Goal: Task Accomplishment & Management: Manage account settings

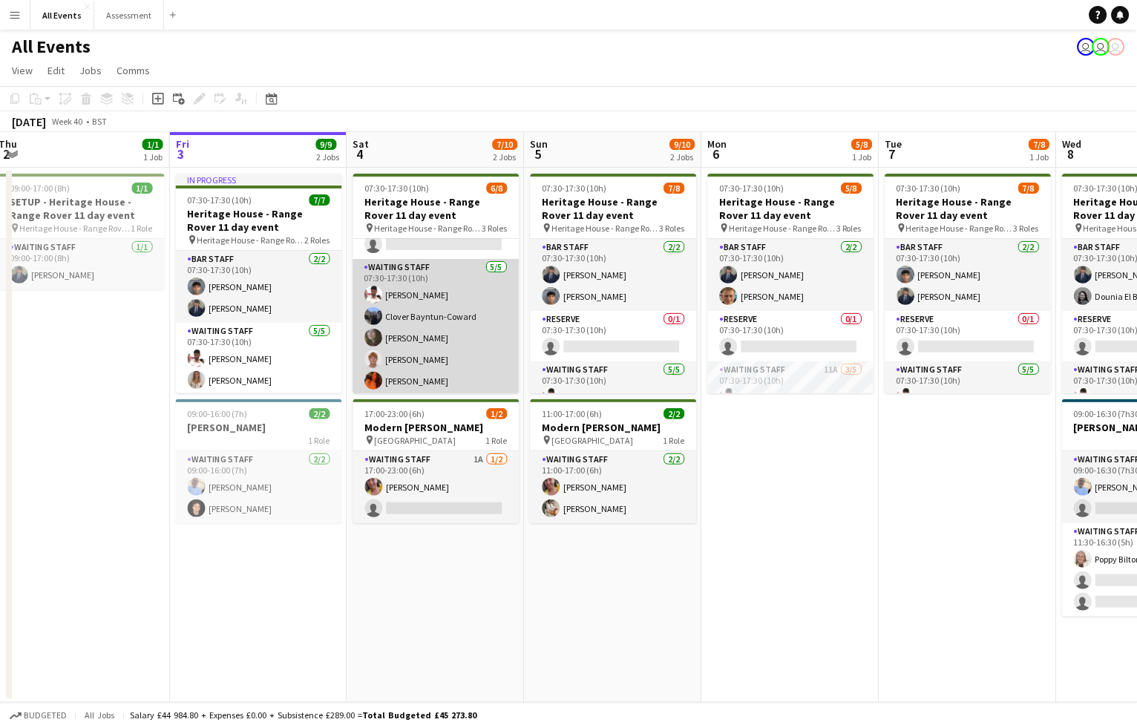
click at [469, 333] on app-card-role "Waiting Staff 5/5 07:30-17:30 (10h) Ahmed Al-Khayat Clover Bayntun-Coward Flora…" at bounding box center [436, 327] width 166 height 137
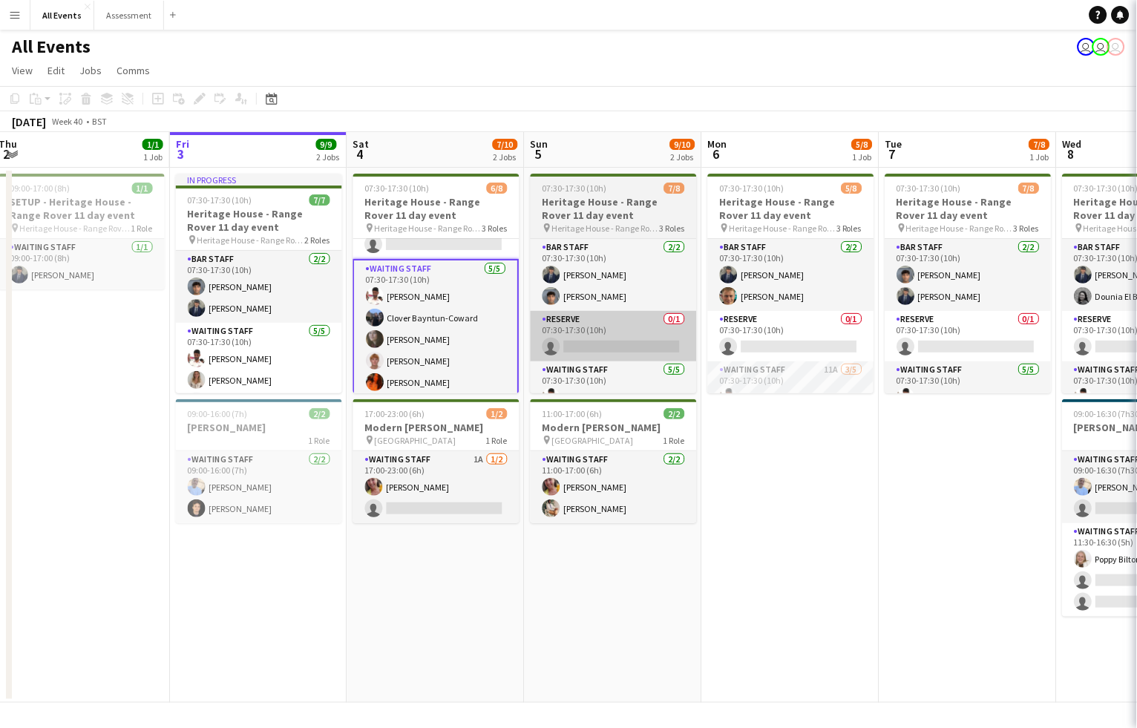
scroll to position [0, 367]
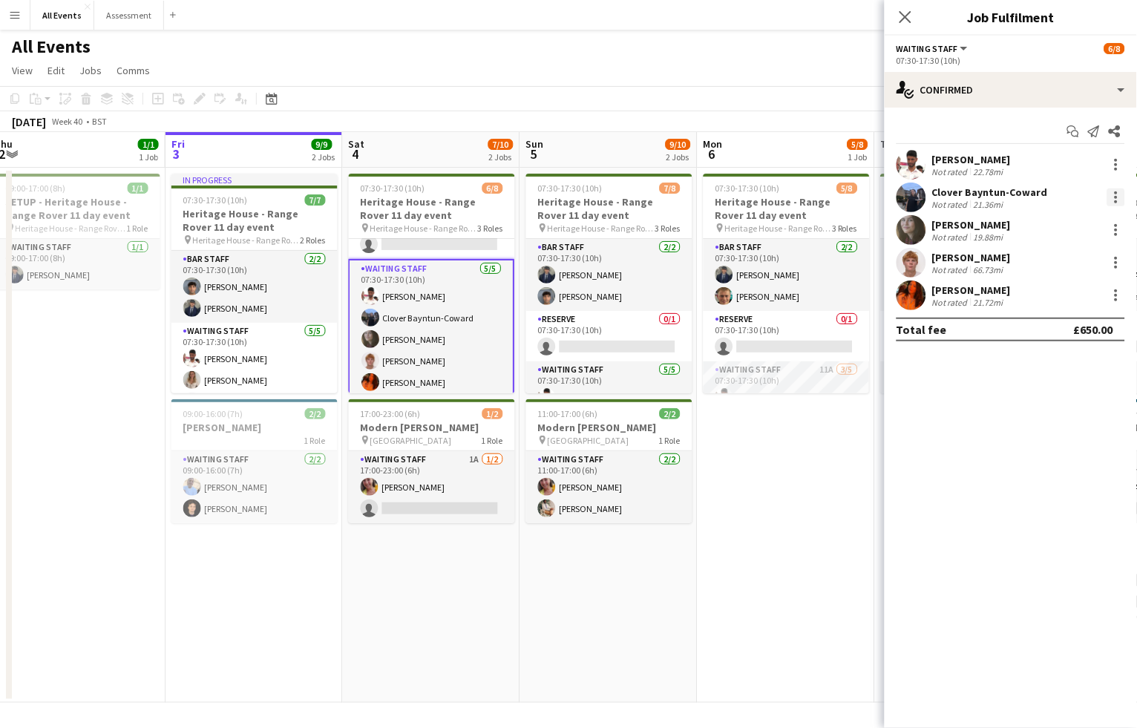
click at [1121, 196] on div at bounding box center [1117, 198] width 18 height 18
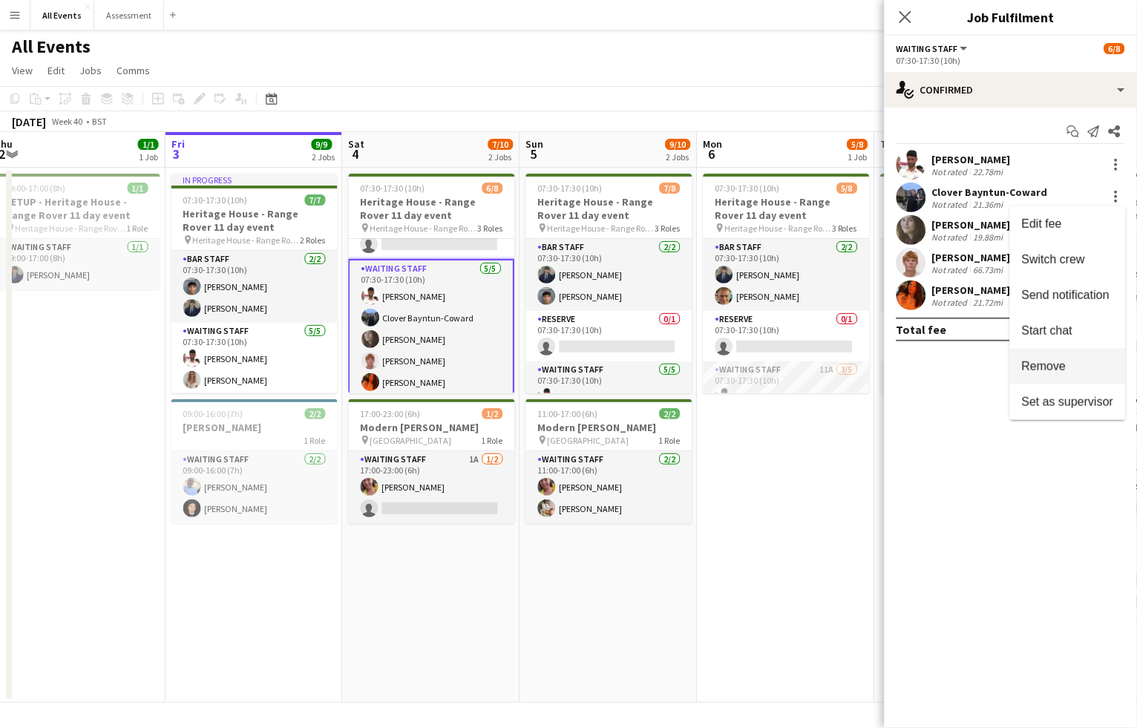
click at [1061, 363] on span "Remove" at bounding box center [1044, 366] width 45 height 13
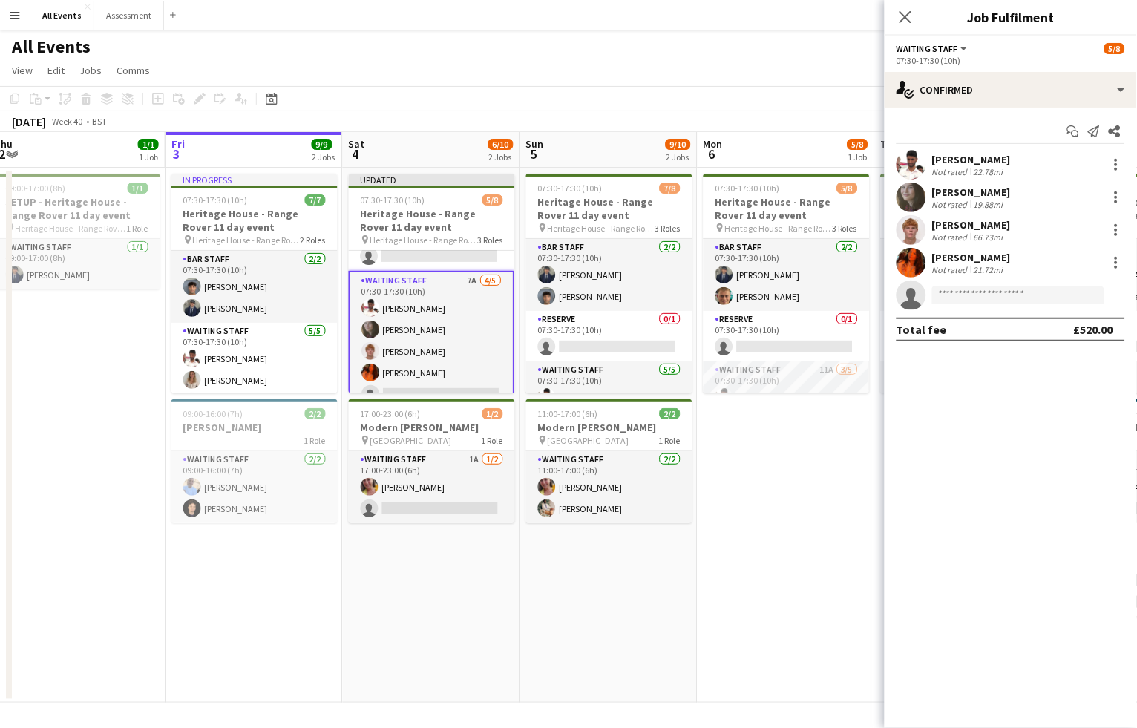
click at [775, 471] on app-date-cell "07:30-17:30 (10h) 5/8 Heritage House - Range Rover 11 day event pin Heritage Ho…" at bounding box center [786, 435] width 177 height 535
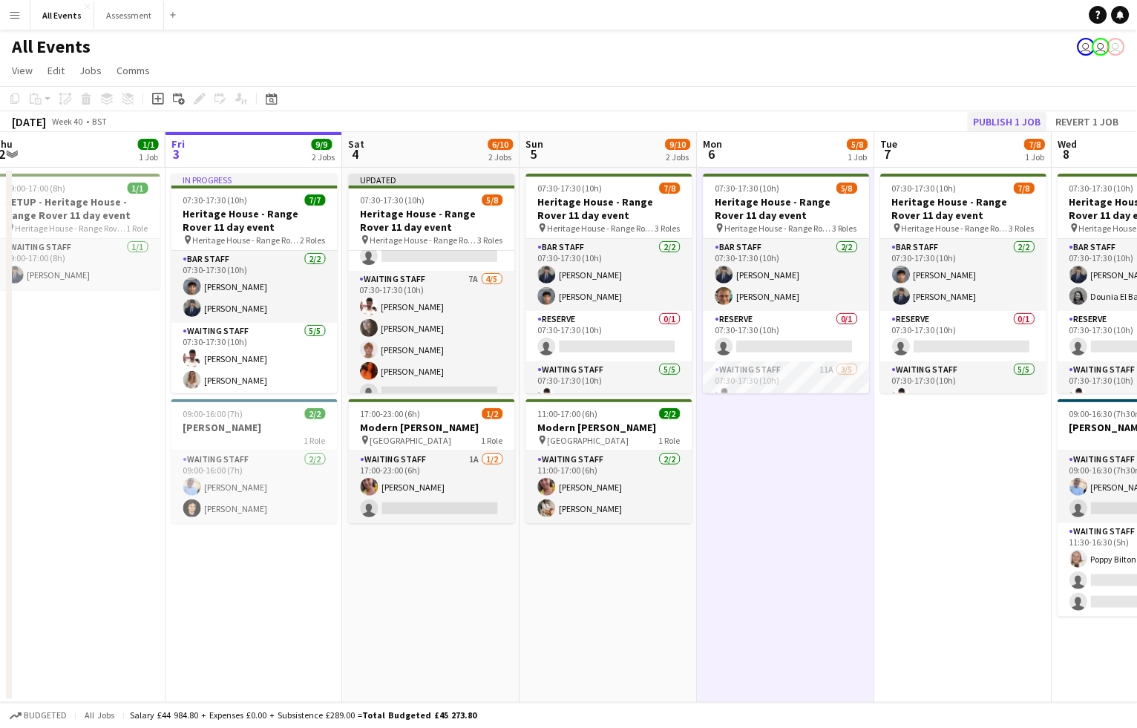
click at [1004, 120] on button "Publish 1 job" at bounding box center [1007, 121] width 79 height 19
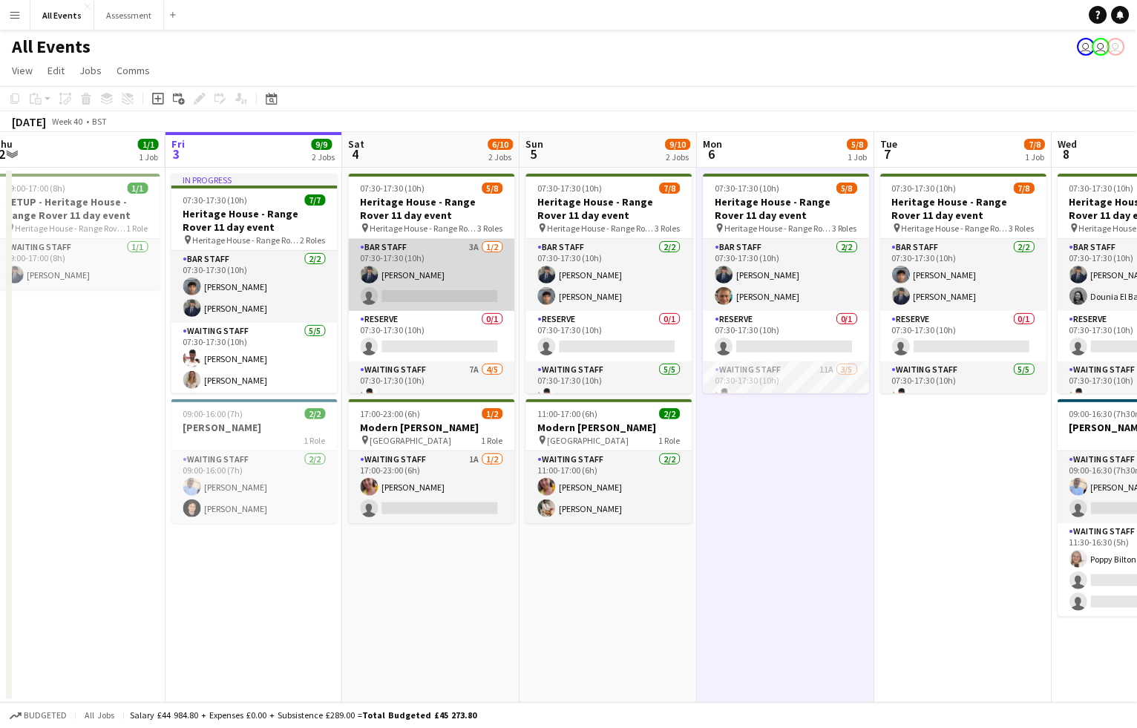
scroll to position [0, 0]
click at [444, 289] on app-card-role "Bar Staff 3A 1/2 07:30-17:30 (10h) Charlie Hill single-neutral-actions" at bounding box center [432, 275] width 166 height 72
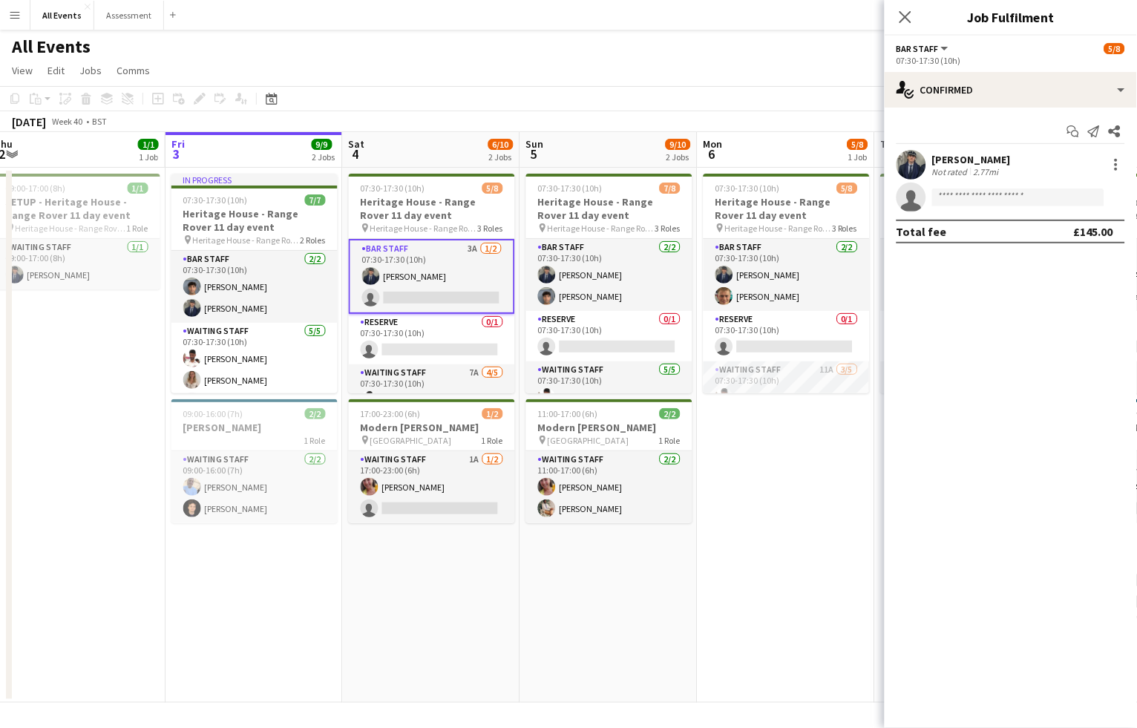
scroll to position [0, 373]
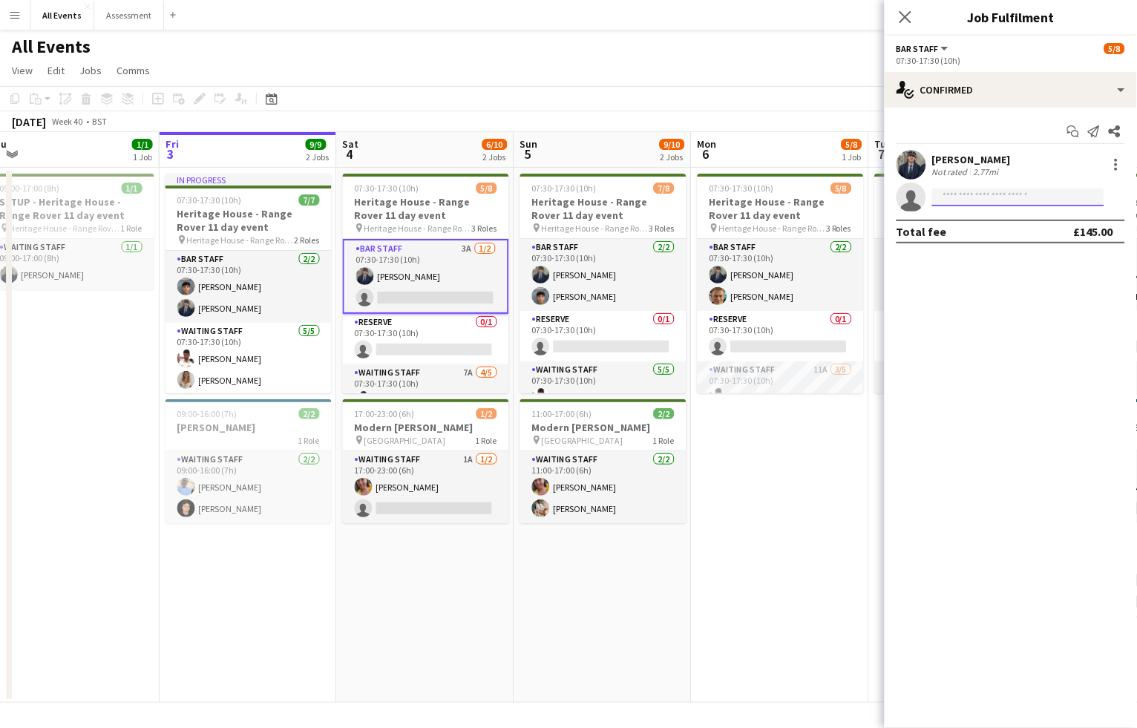
click at [1027, 199] on input at bounding box center [1018, 198] width 172 height 18
type input "****"
drag, startPoint x: 1027, startPoint y: 199, endPoint x: 1033, endPoint y: 239, distance: 40.5
click at [1033, 239] on span "+447889713076" at bounding box center [1019, 241] width 148 height 12
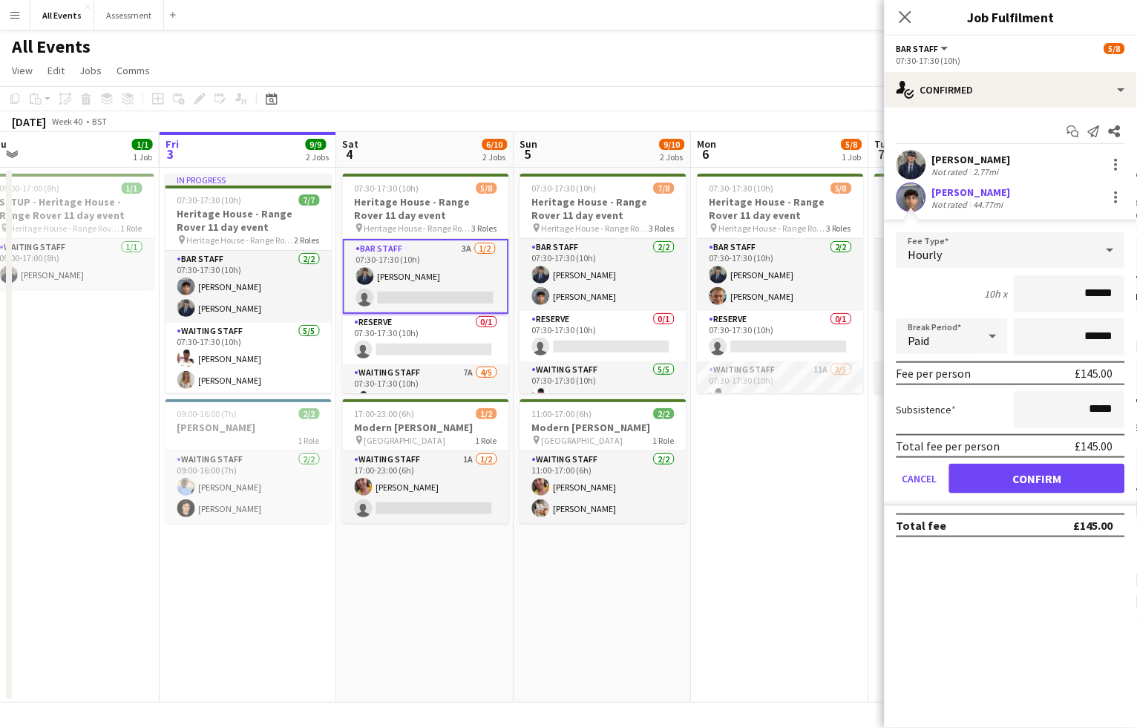
scroll to position [0, 1]
click at [1044, 477] on button "Confirm" at bounding box center [1037, 479] width 176 height 30
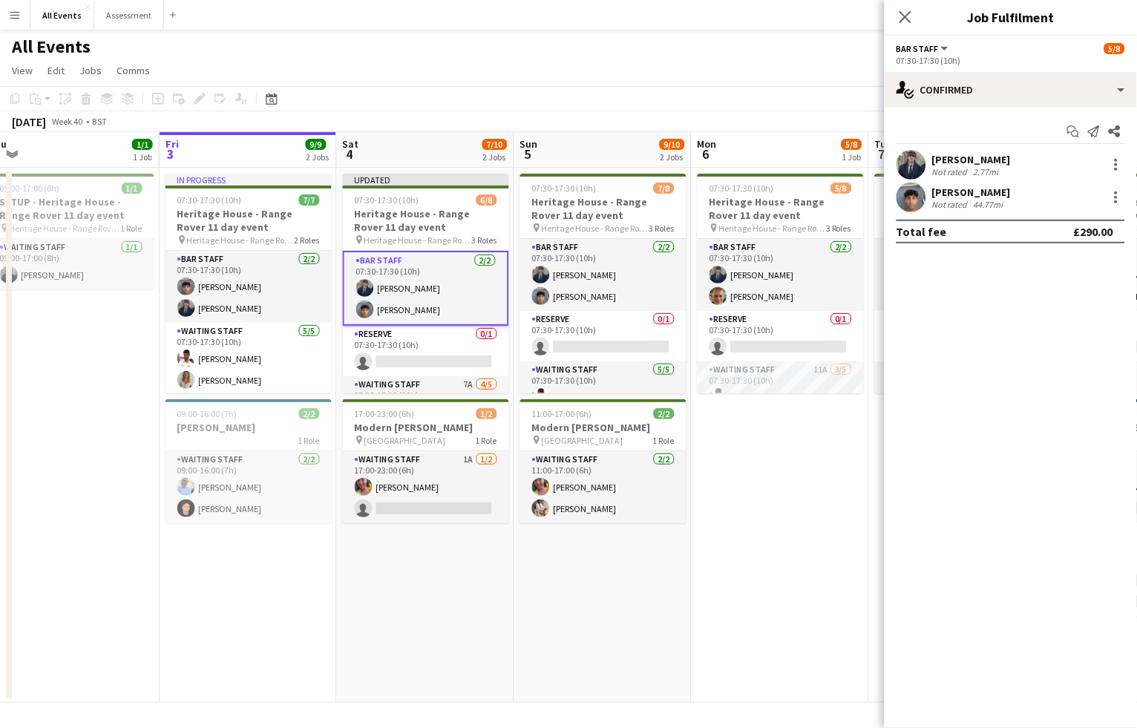
click at [851, 501] on app-date-cell "07:30-17:30 (10h) 5/8 Heritage House - Range Rover 11 day event pin Heritage Ho…" at bounding box center [780, 435] width 177 height 535
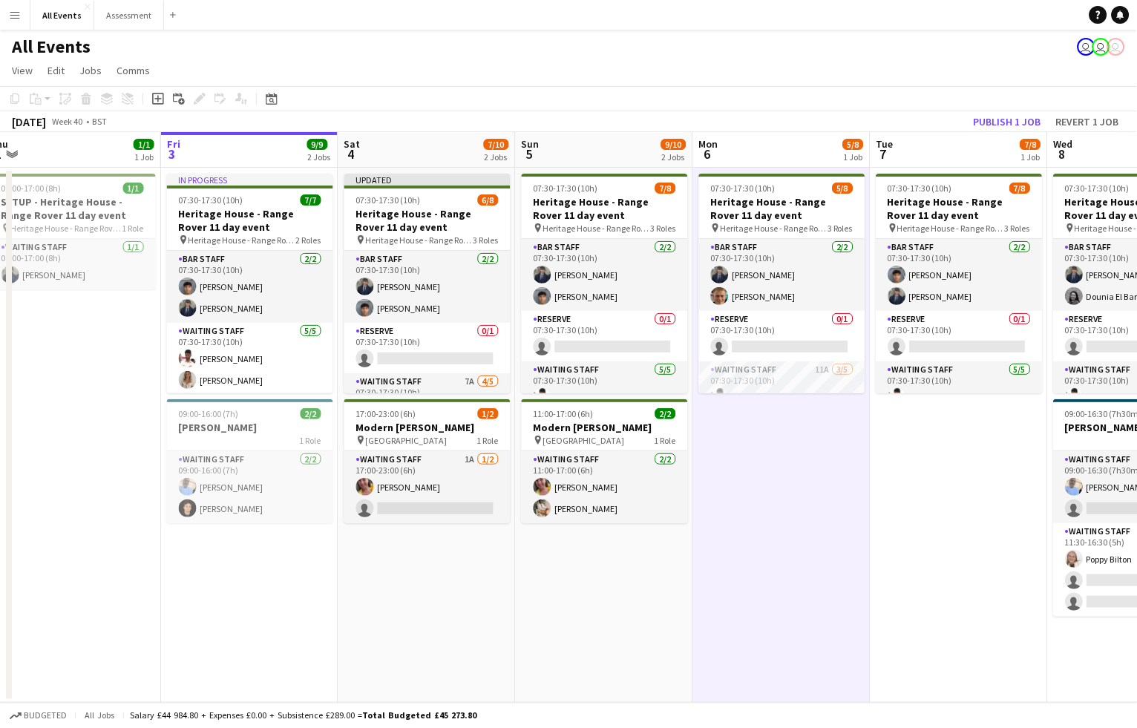
scroll to position [0, 0]
click at [1018, 122] on button "Publish 1 job" at bounding box center [1007, 121] width 79 height 19
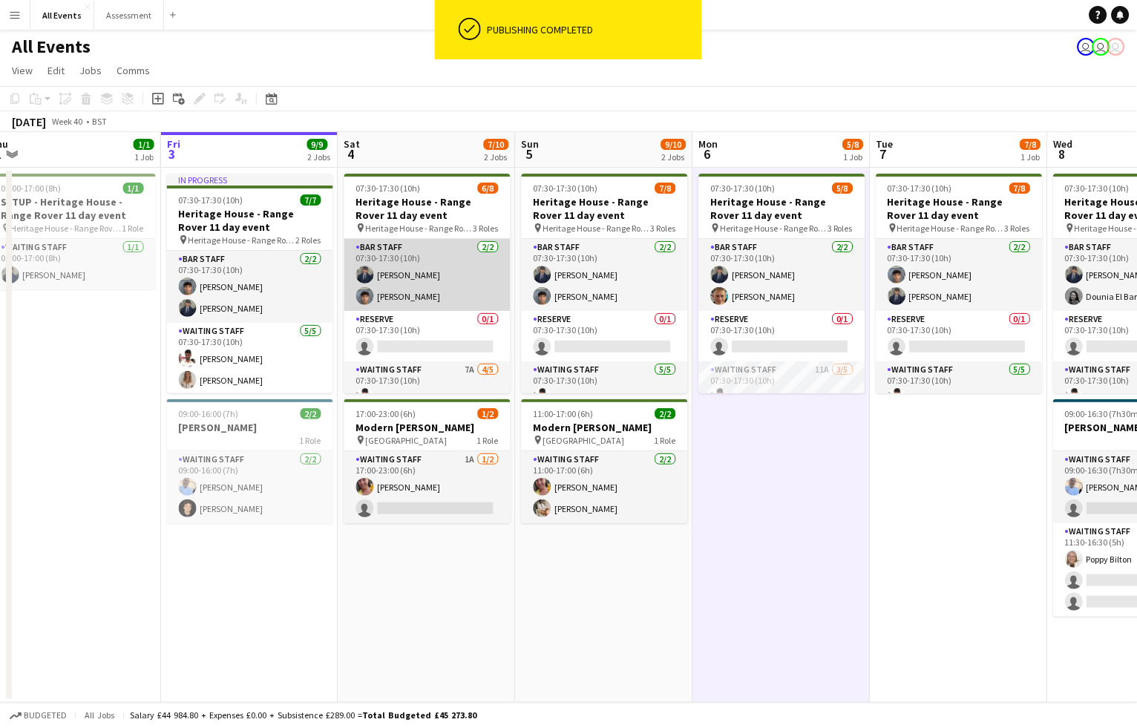
click at [452, 293] on app-card-role "Bar Staff 2/2 07:30-17:30 (10h) Charlie Hill Arya Firake" at bounding box center [427, 275] width 166 height 72
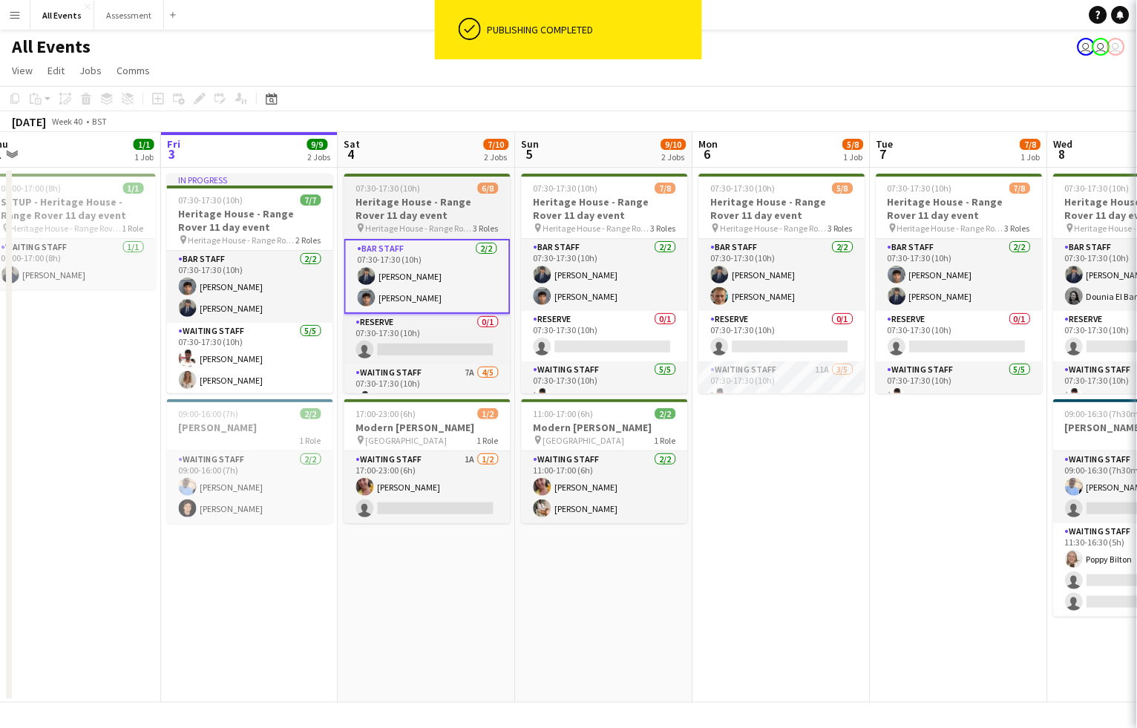
click at [415, 195] on h3 "Heritage House - Range Rover 11 day event" at bounding box center [427, 208] width 166 height 27
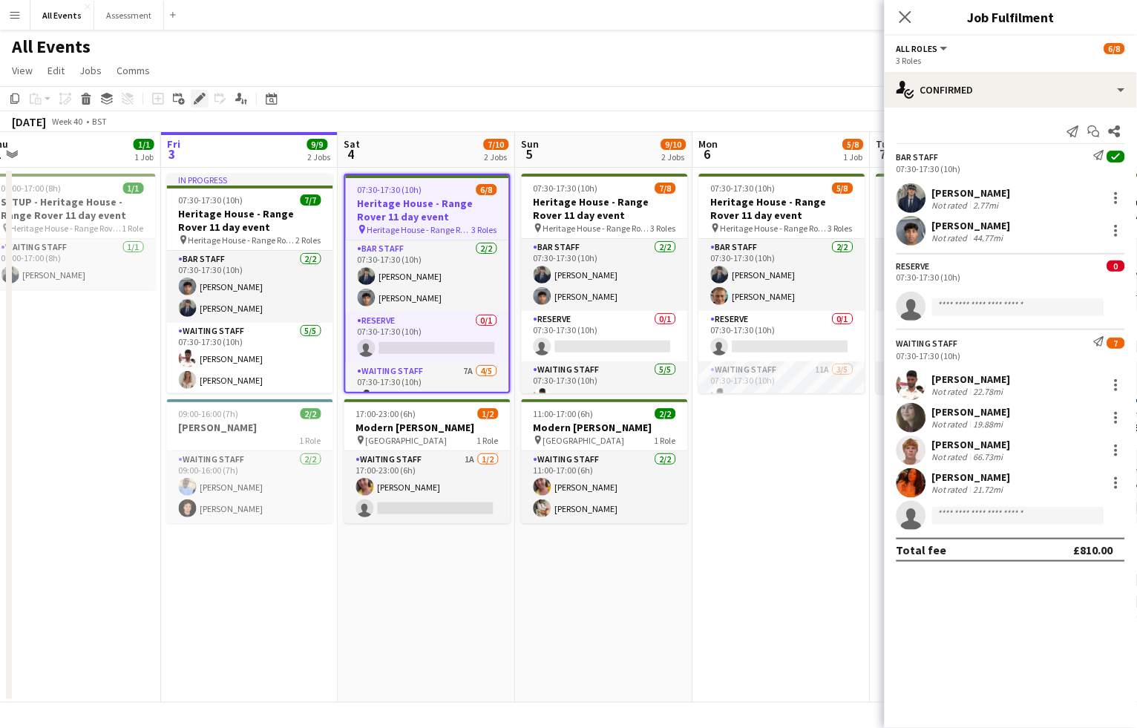
click at [200, 100] on icon "Edit" at bounding box center [200, 99] width 12 height 12
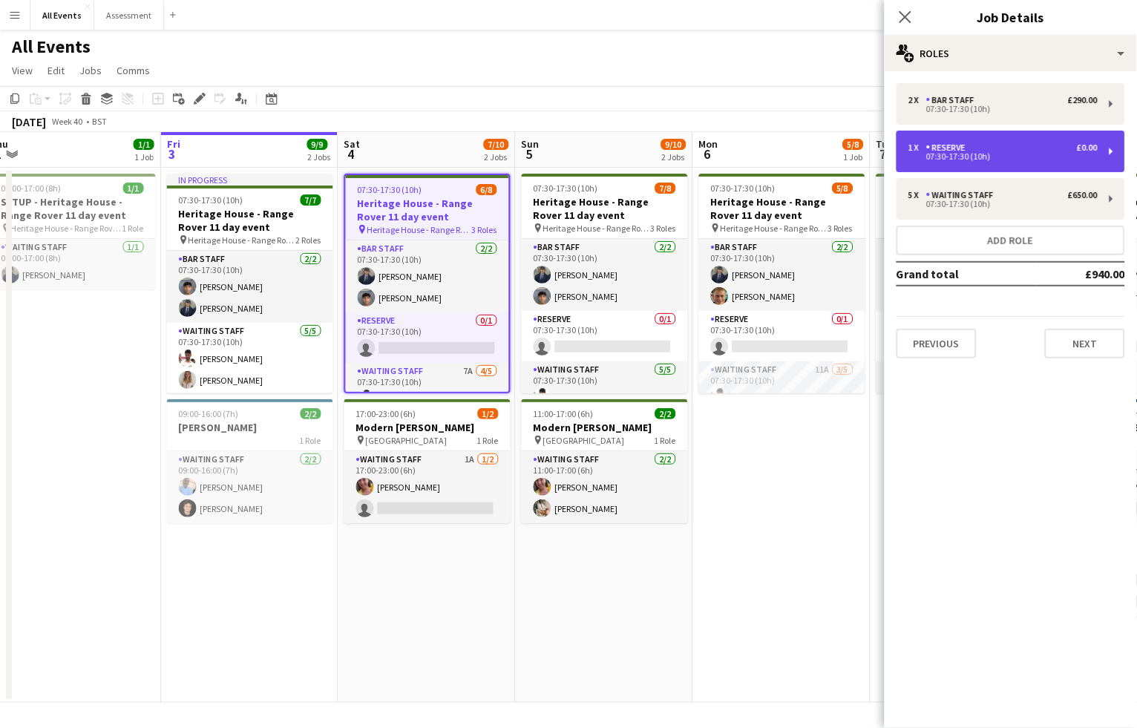
click at [1002, 140] on div "1 x Reserve £0.00 07:30-17:30 (10h)" at bounding box center [1011, 152] width 229 height 42
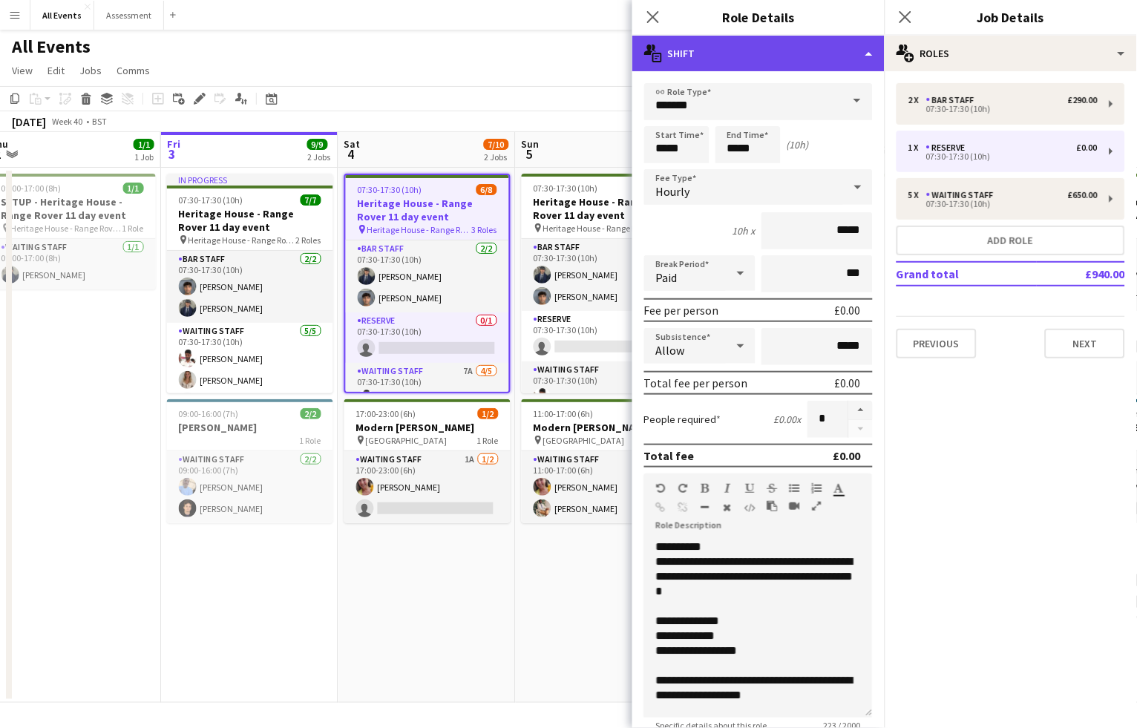
click at [766, 47] on div "multiple-actions-text Shift" at bounding box center [758, 54] width 252 height 36
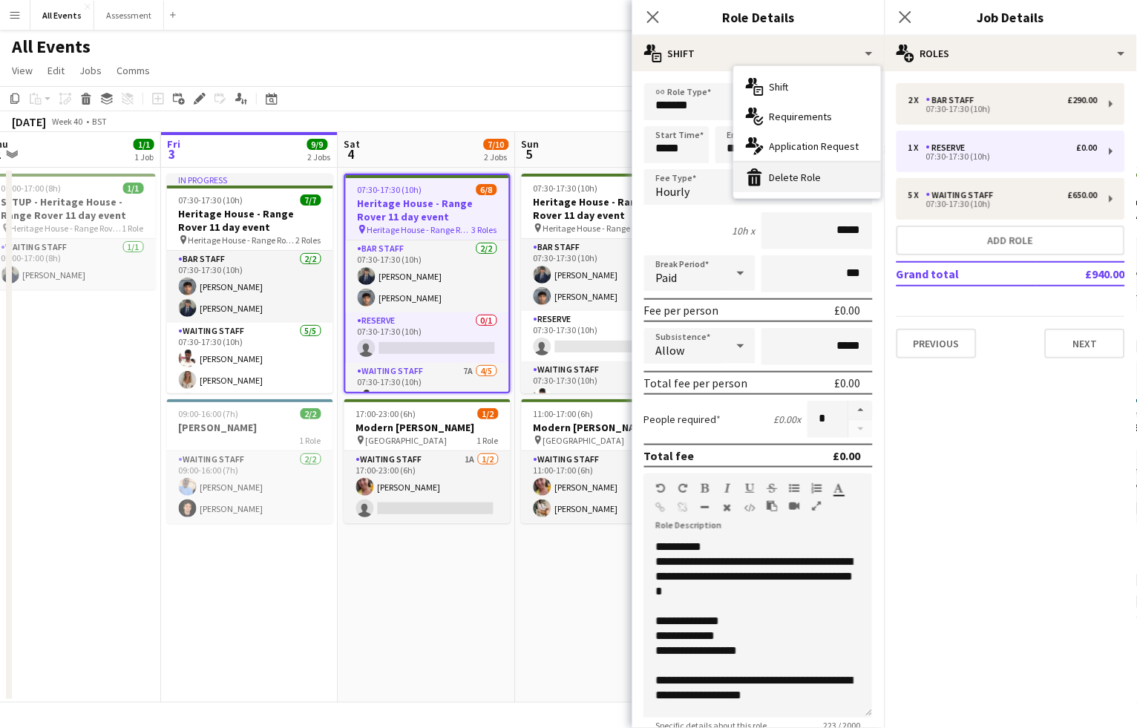
click at [803, 171] on div "bin-2 Delete Role" at bounding box center [807, 178] width 147 height 30
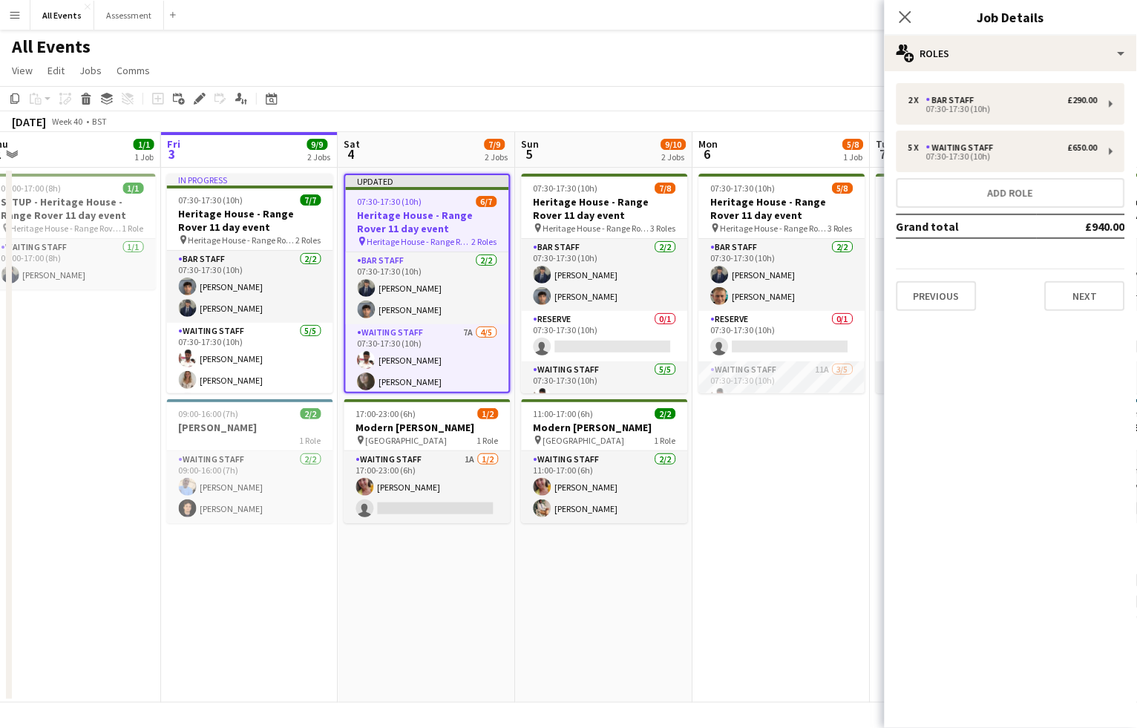
click at [774, 99] on app-toolbar "Copy Paste Paste Command V Paste with crew Command Shift V Paste linked Job Del…" at bounding box center [568, 98] width 1137 height 25
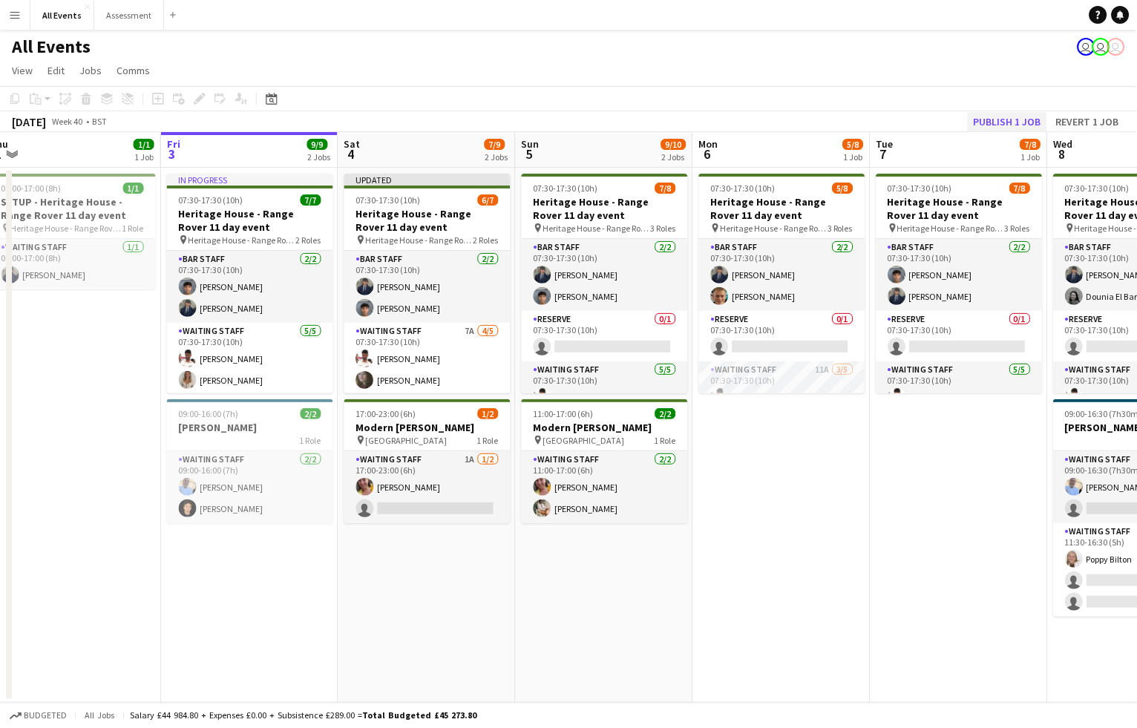
click at [1000, 117] on button "Publish 1 job" at bounding box center [1007, 121] width 79 height 19
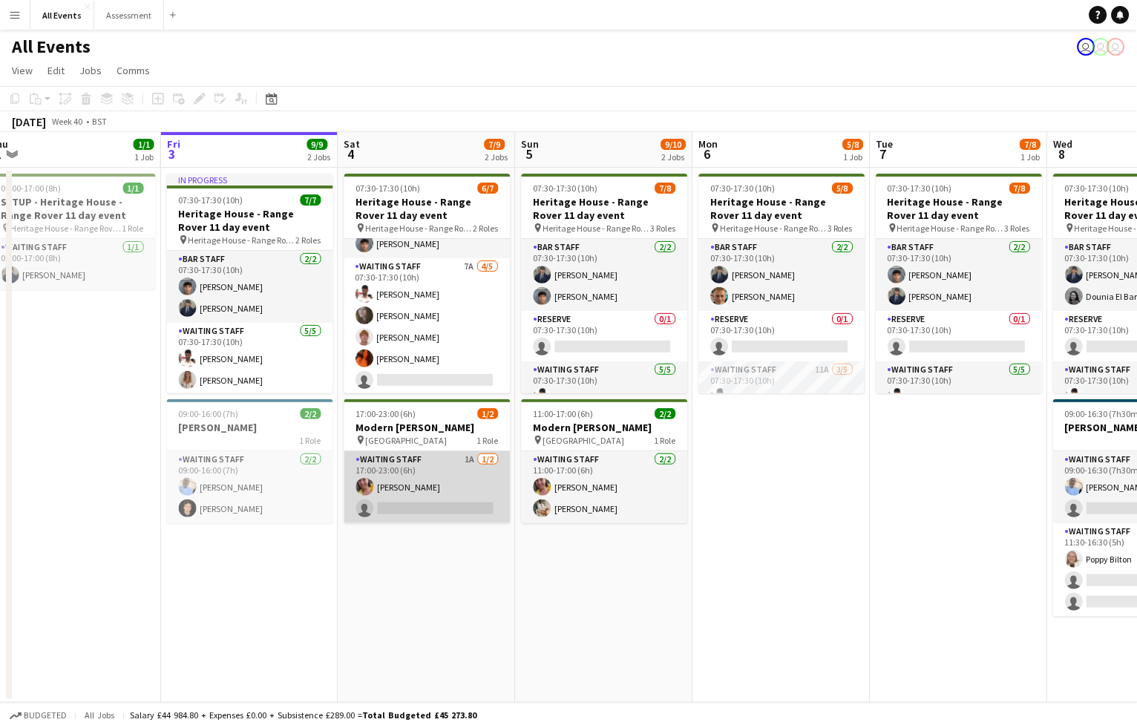
click at [459, 501] on app-card-role "Waiting Staff 1A 1/2 17:00-23:00 (6h) Ruth Danieli single-neutral-actions" at bounding box center [427, 487] width 166 height 72
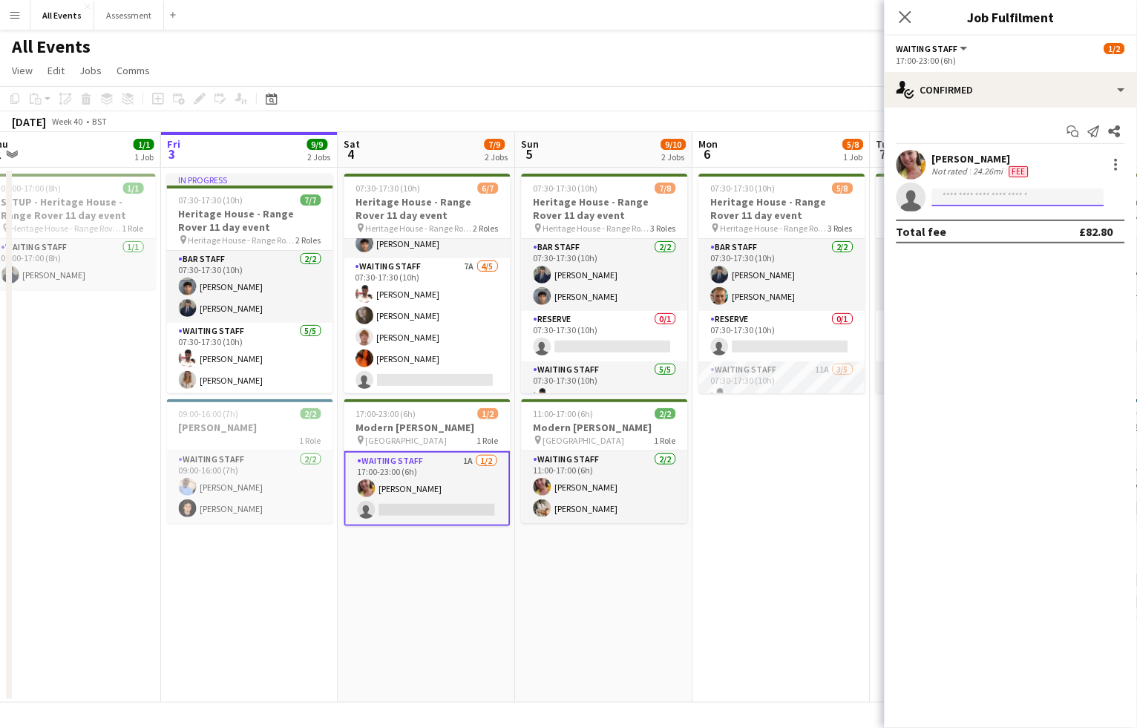
click at [997, 194] on input at bounding box center [1018, 198] width 172 height 18
type input "***"
click at [1003, 230] on span "kee.wong@hotmail.co.uk" at bounding box center [1019, 230] width 148 height 12
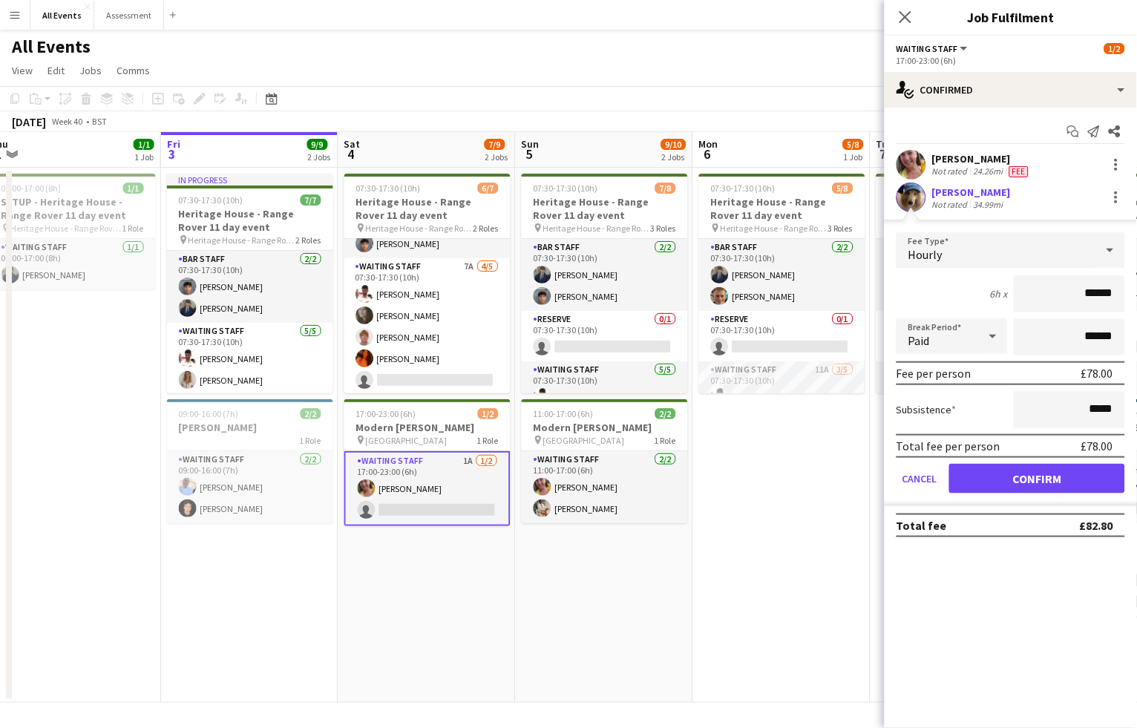
click at [1038, 473] on button "Confirm" at bounding box center [1037, 479] width 176 height 30
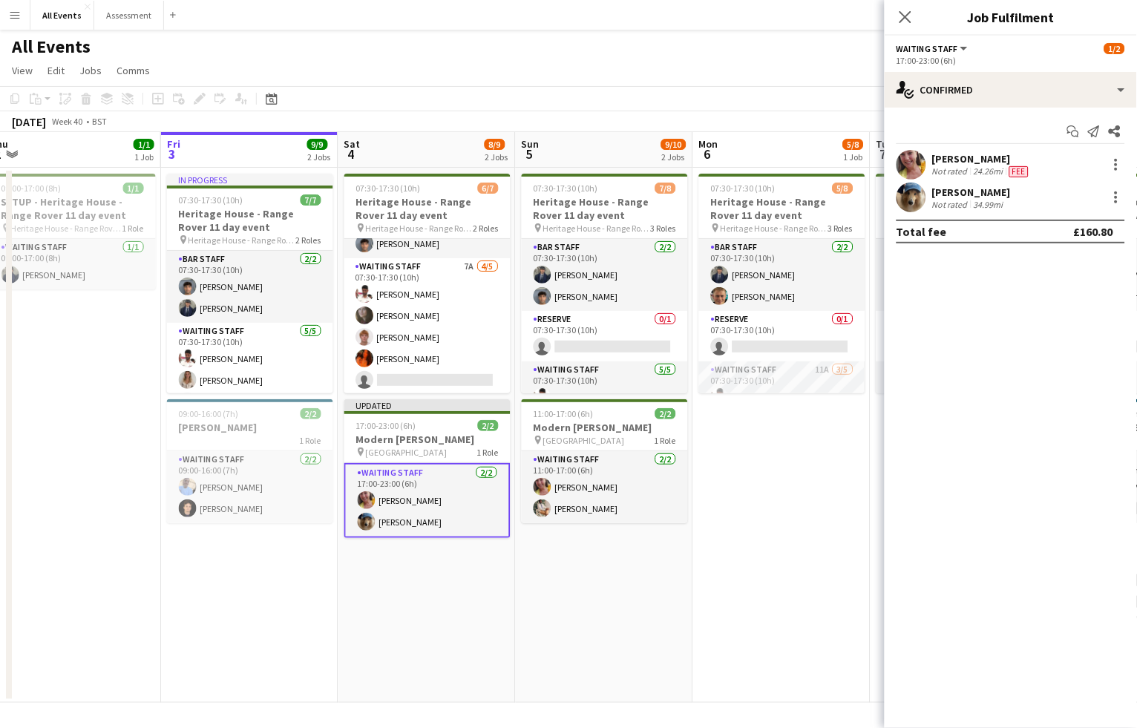
click at [808, 105] on app-toolbar "Copy Paste Paste Command V Paste with crew Command Shift V Paste linked Job Del…" at bounding box center [568, 98] width 1137 height 25
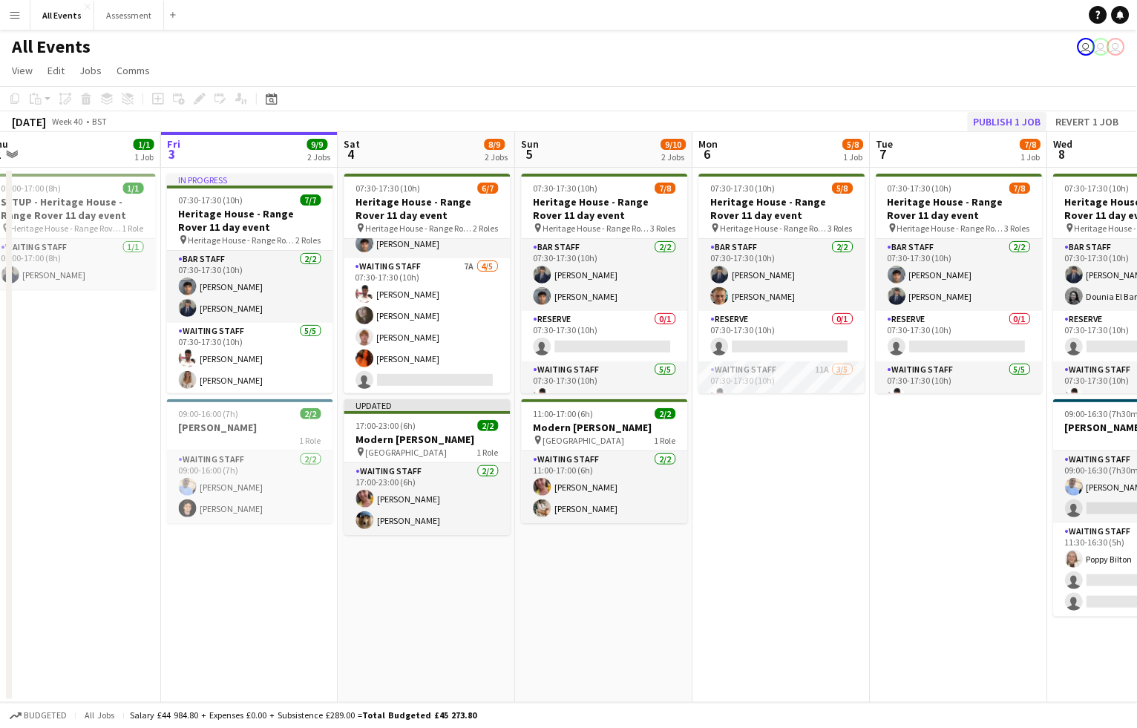
click at [1000, 115] on button "Publish 1 job" at bounding box center [1007, 121] width 79 height 19
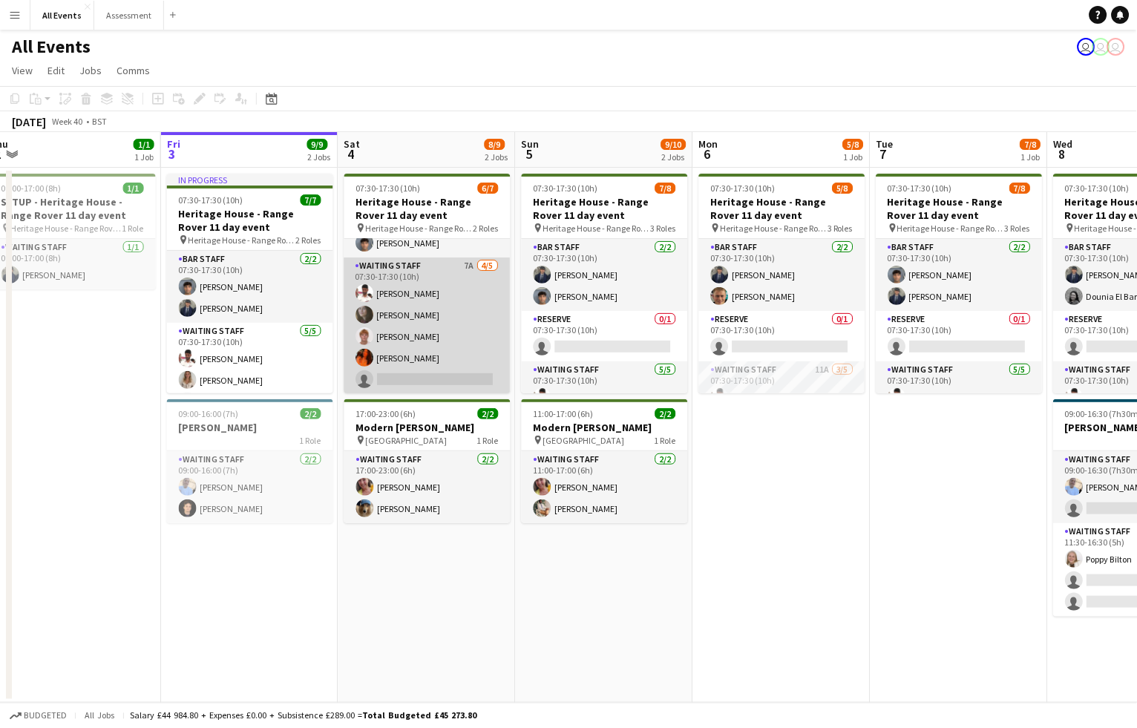
scroll to position [53, 0]
click at [454, 364] on app-card-role "Waiting Staff 7A 4/5 07:30-17:30 (10h) Ahmed Al-Khayat Flora McCullough lucas f…" at bounding box center [427, 326] width 166 height 137
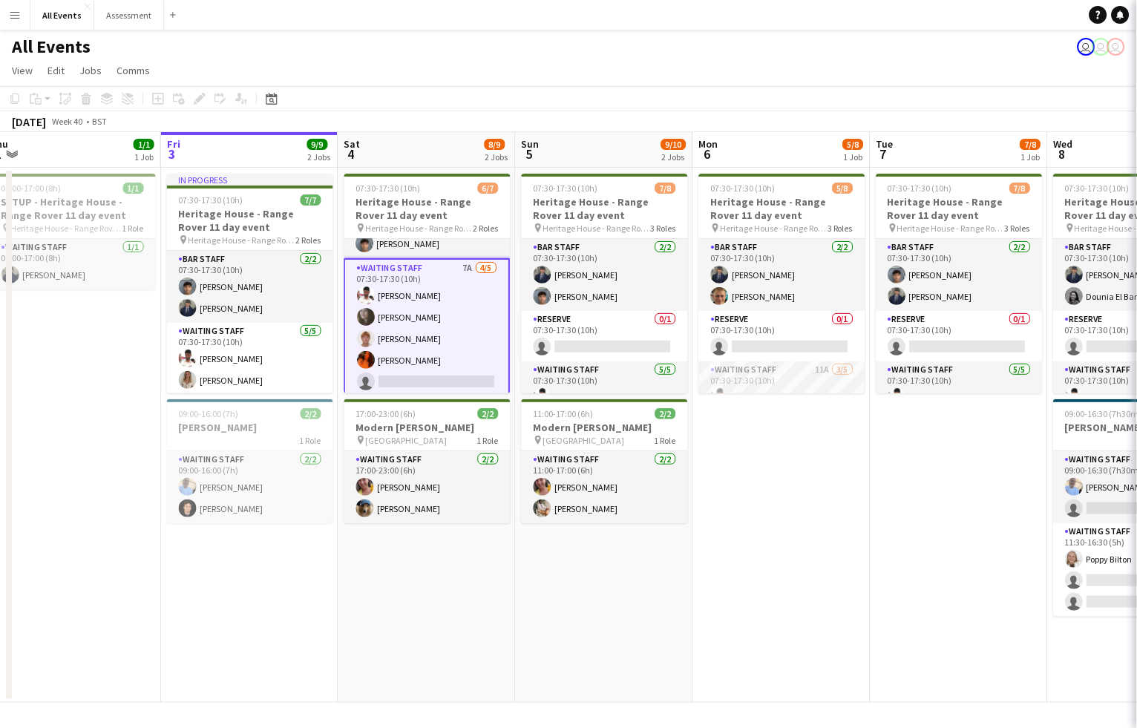
scroll to position [0, 373]
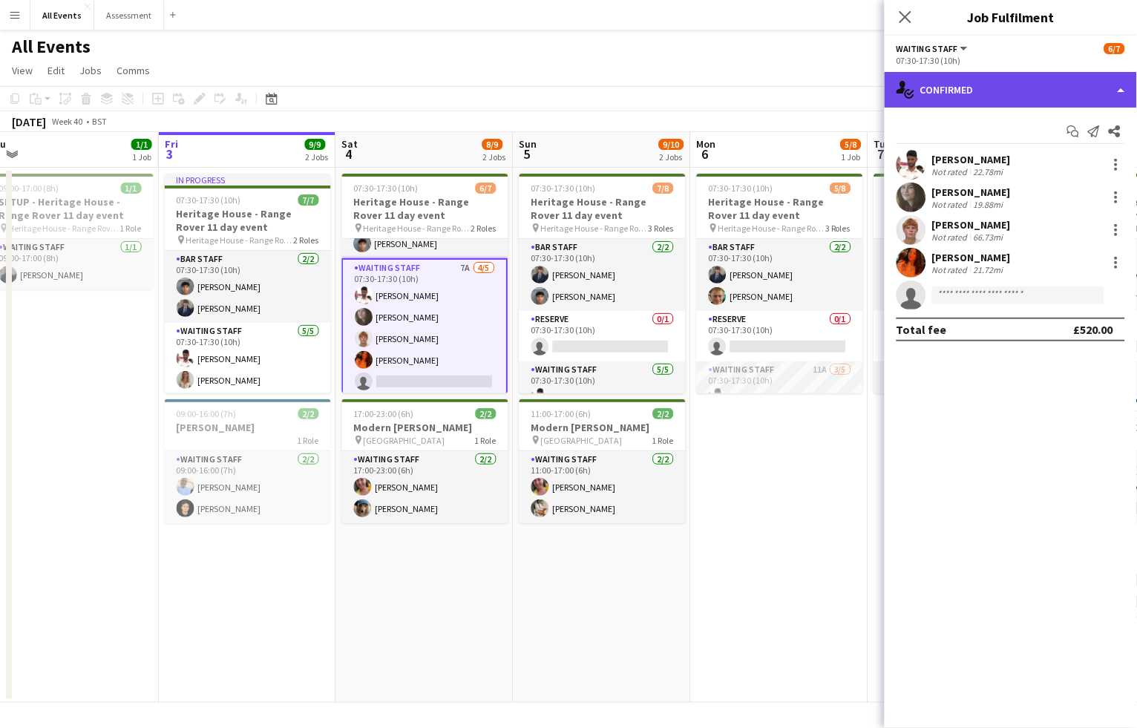
click at [993, 88] on div "single-neutral-actions-check-2 Confirmed" at bounding box center [1011, 90] width 252 height 36
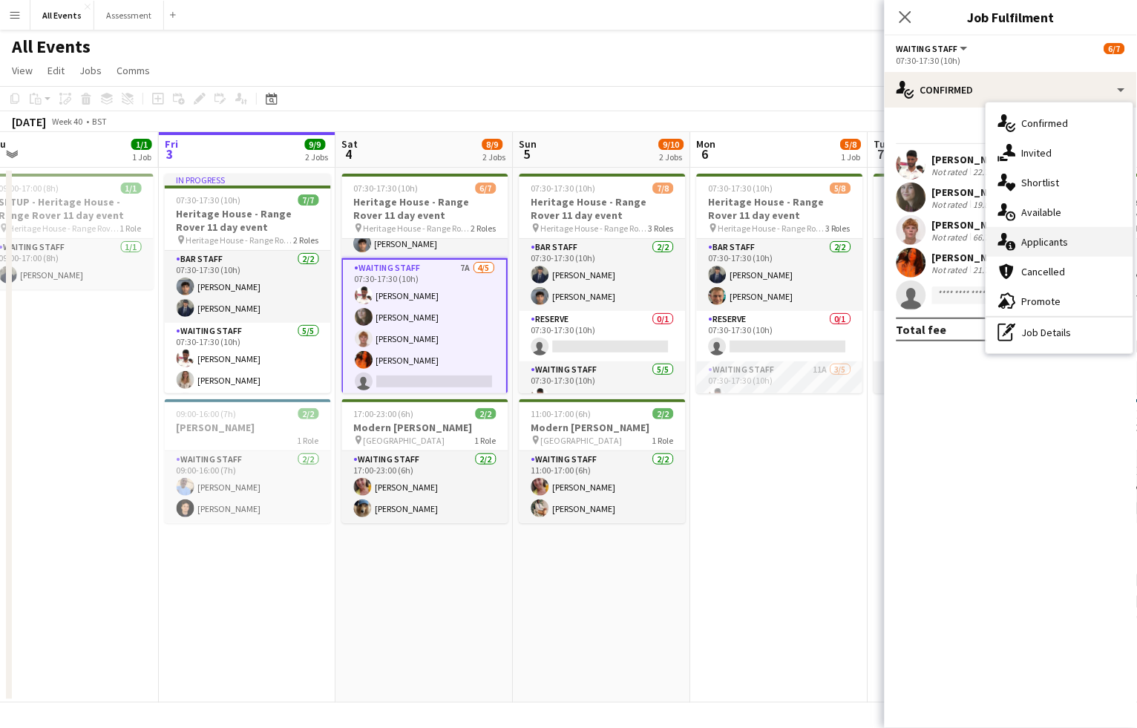
click at [1055, 238] on span "Applicants" at bounding box center [1045, 241] width 47 height 13
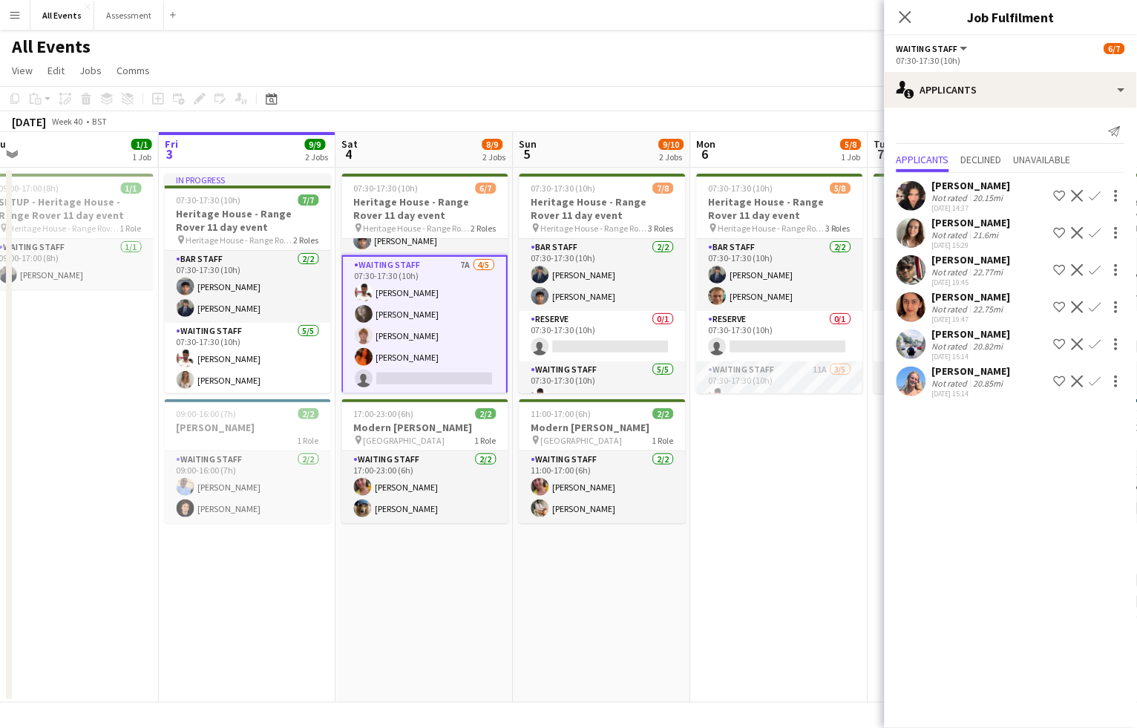
scroll to position [0, 0]
drag, startPoint x: 1036, startPoint y: 137, endPoint x: 1039, endPoint y: 152, distance: 15.9
click at [1036, 137] on div "Send notification" at bounding box center [1011, 132] width 229 height 24
click at [1039, 154] on span "Unavailable" at bounding box center [1042, 159] width 57 height 10
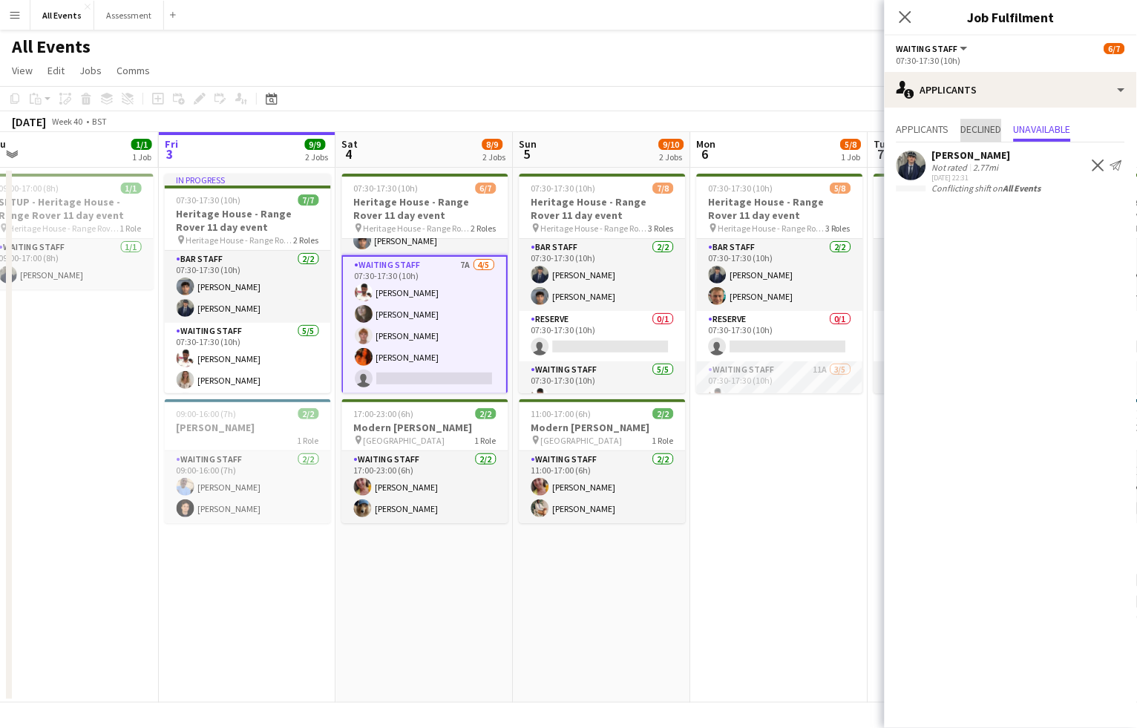
click at [983, 133] on span "Declined" at bounding box center [981, 129] width 41 height 10
click at [935, 134] on span "Applicants" at bounding box center [923, 131] width 53 height 22
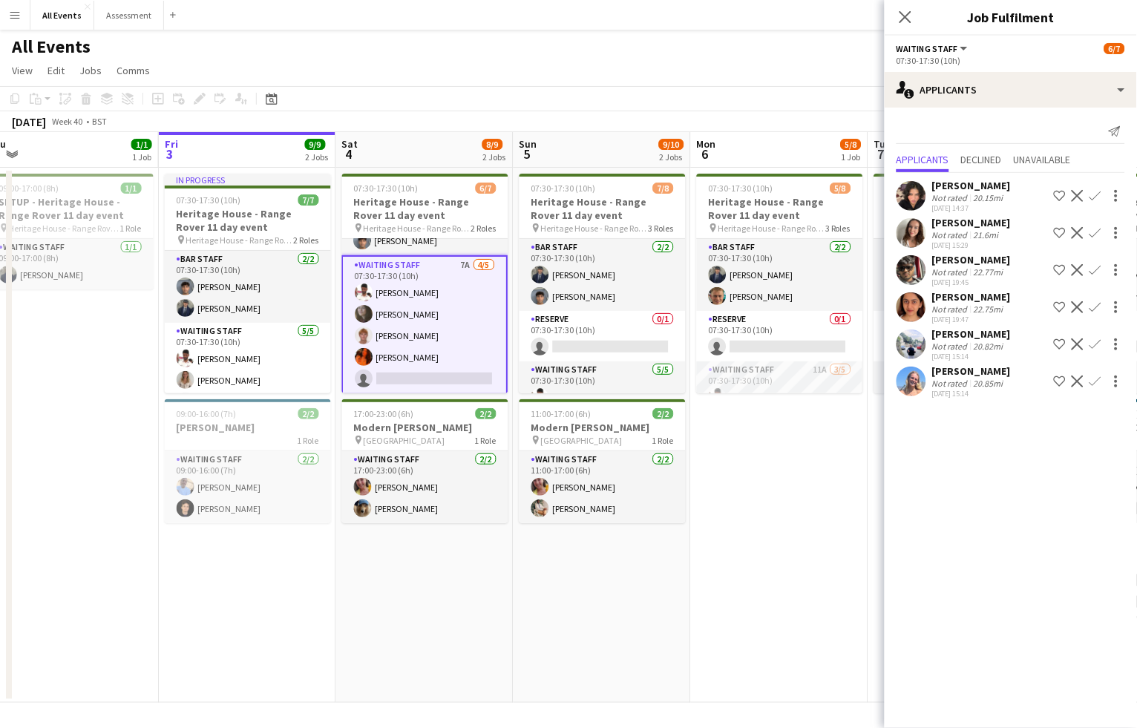
click at [488, 645] on app-date-cell "07:30-17:30 (10h) 6/7 Heritage House - Range Rover 11 day event pin Heritage Ho…" at bounding box center [424, 435] width 177 height 535
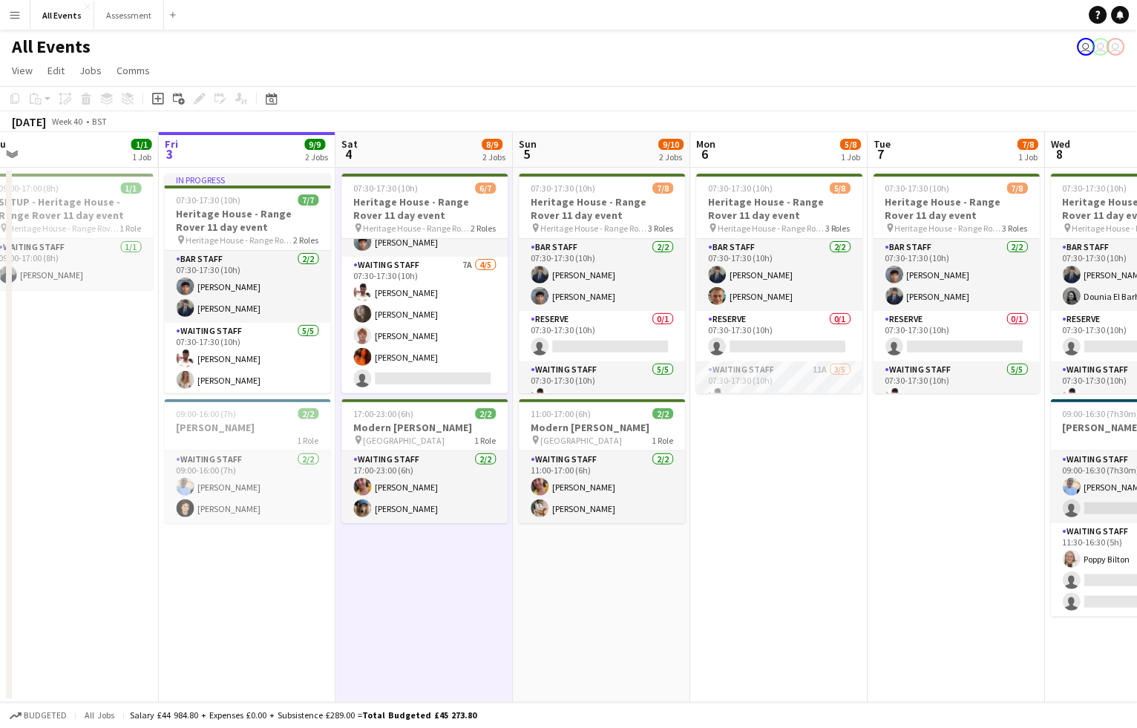
scroll to position [53, 0]
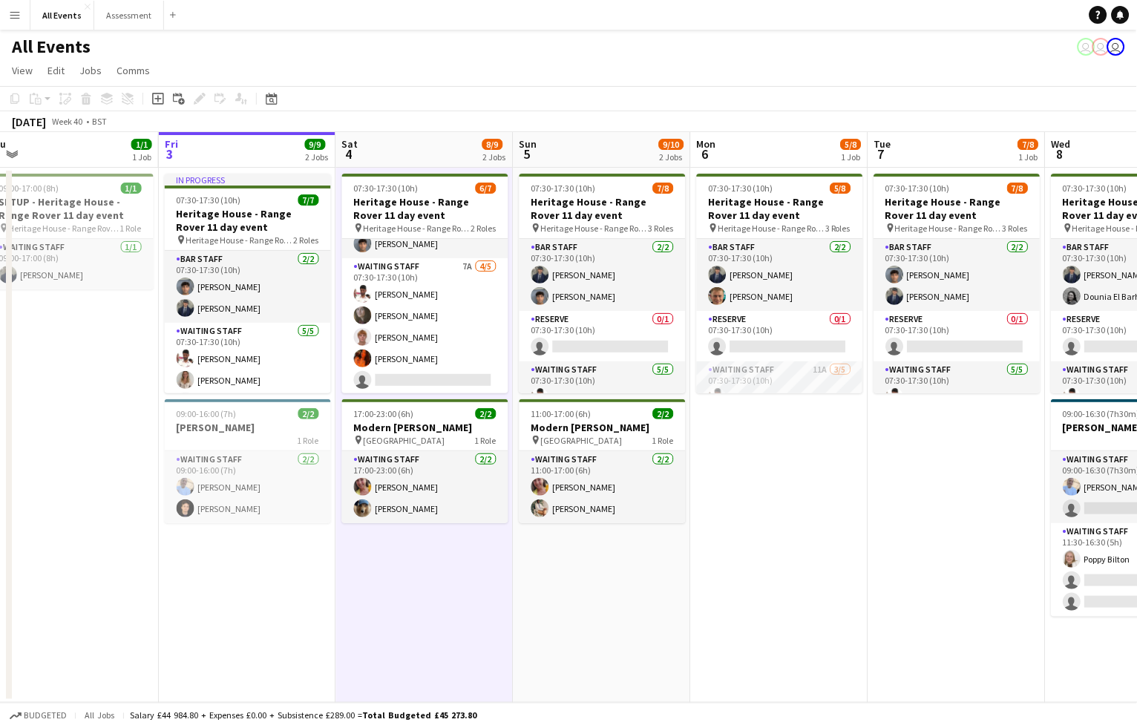
click at [394, 68] on app-page-menu "View Day view expanded Day view collapsed Month view Date picker Jump to today …" at bounding box center [568, 72] width 1137 height 28
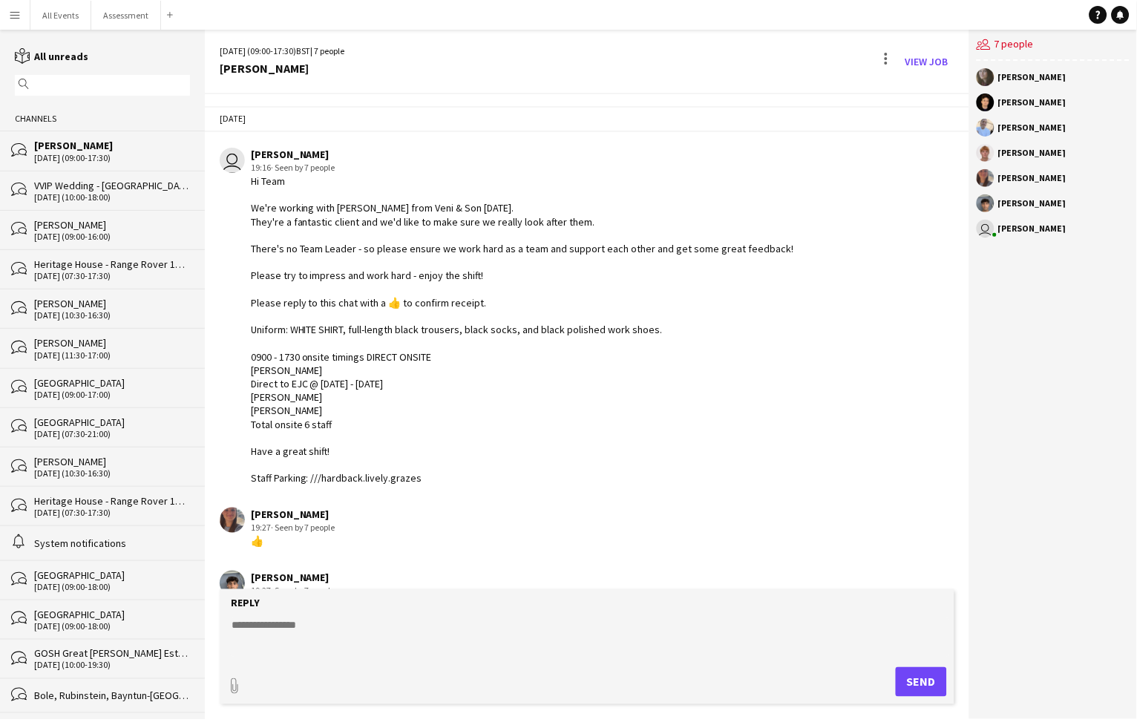
scroll to position [586, 0]
